Goal: Navigation & Orientation: Find specific page/section

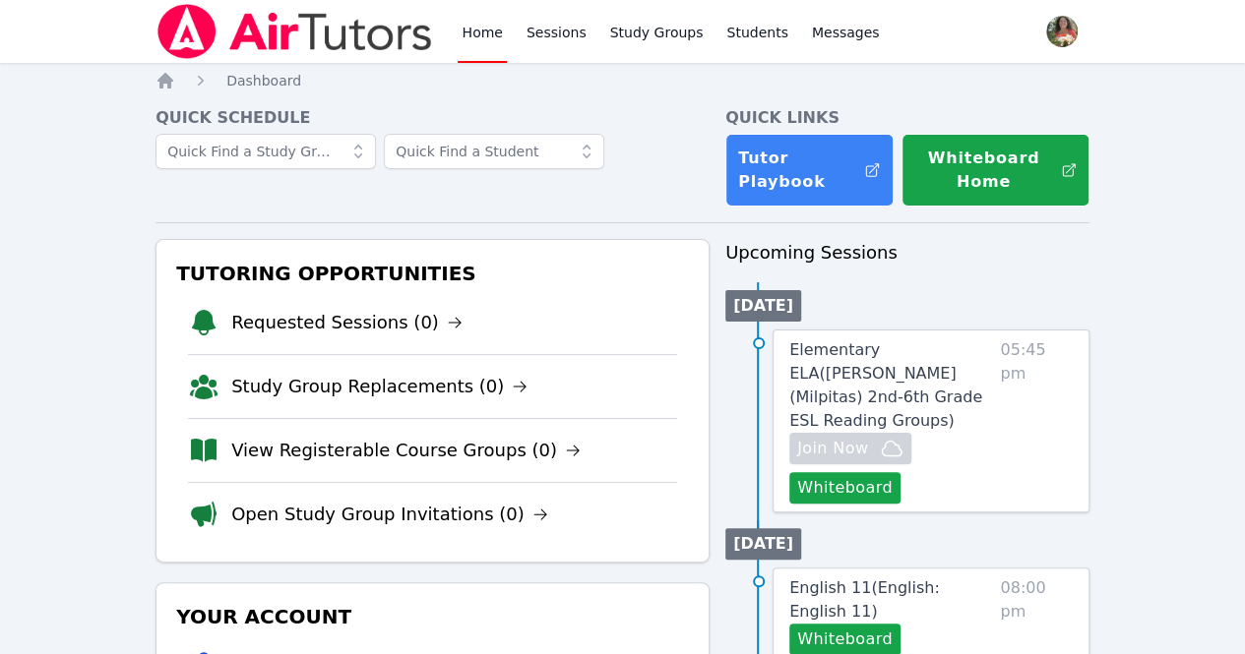
drag, startPoint x: 0, startPoint y: 0, endPoint x: 22, endPoint y: 156, distance: 157.9
